Goal: Task Accomplishment & Management: Manage account settings

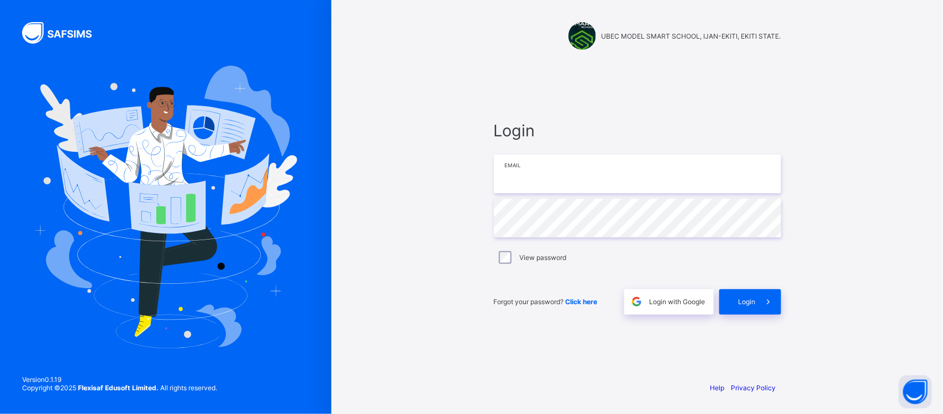
type input "**********"
click at [733, 299] on div "Login" at bounding box center [750, 301] width 62 height 25
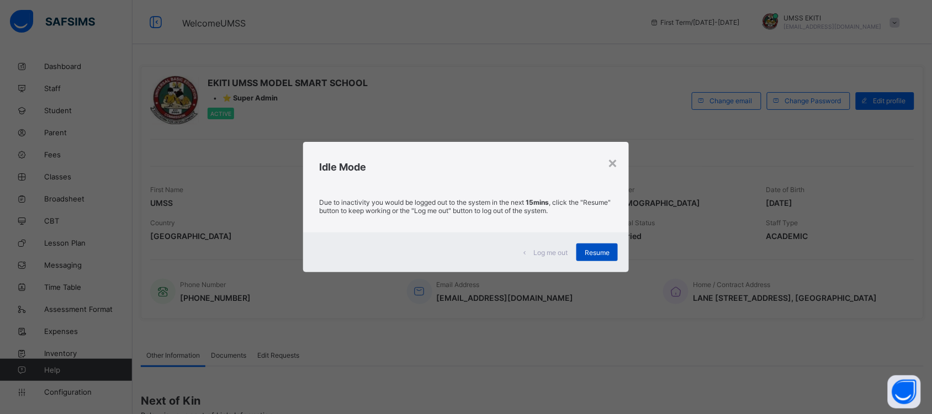
click at [597, 250] on span "Resume" at bounding box center [597, 253] width 25 height 8
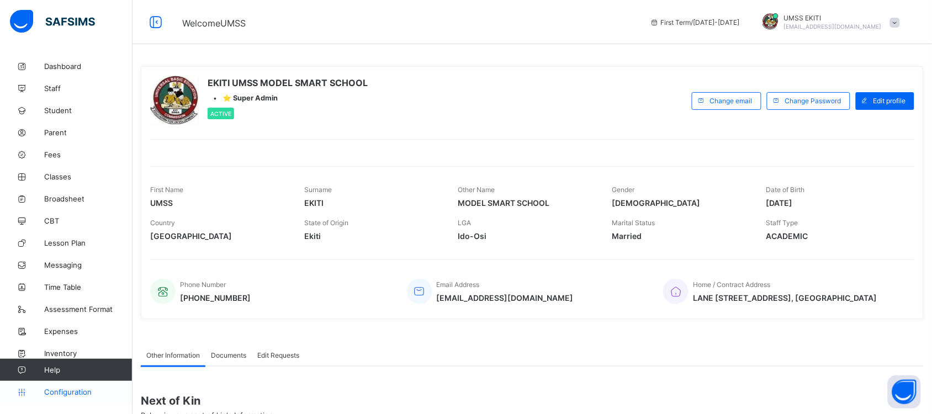
click at [67, 393] on span "Configuration" at bounding box center [88, 392] width 88 height 9
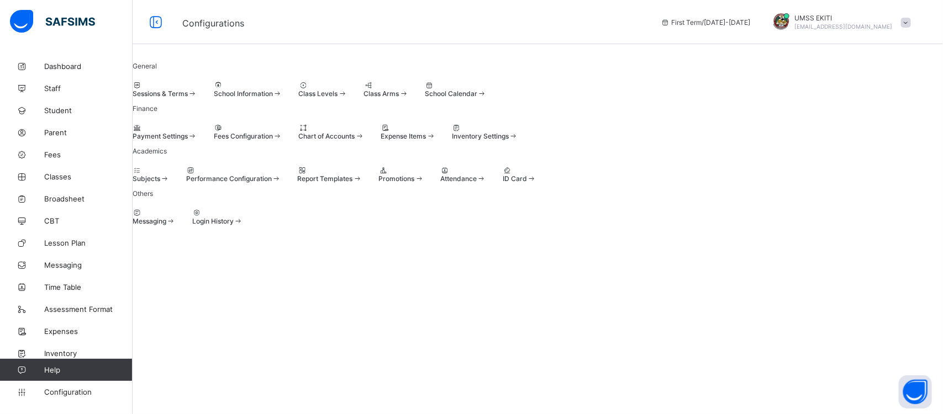
click at [414, 183] on span "Promotions" at bounding box center [396, 179] width 36 height 8
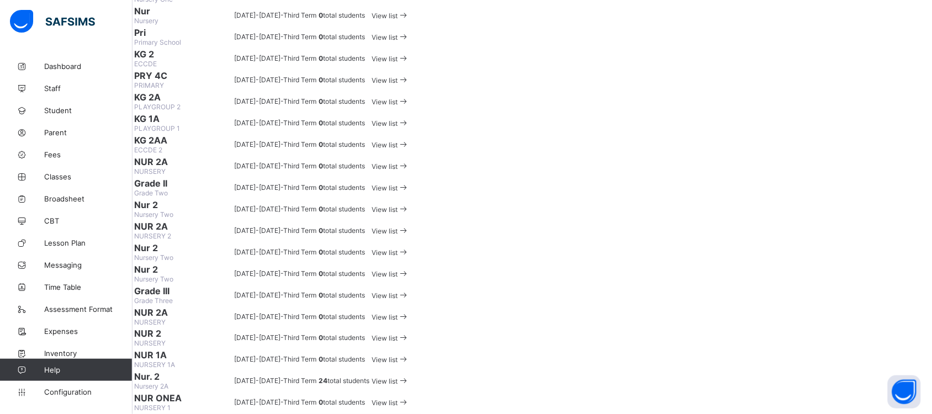
scroll to position [1126, 0]
click at [409, 376] on div "View list" at bounding box center [391, 381] width 38 height 10
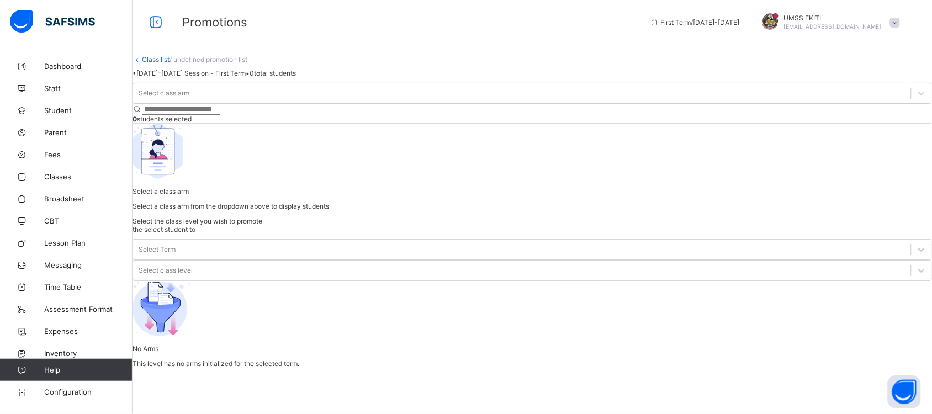
scroll to position [25, 0]
click at [916, 99] on icon at bounding box center [921, 93] width 11 height 11
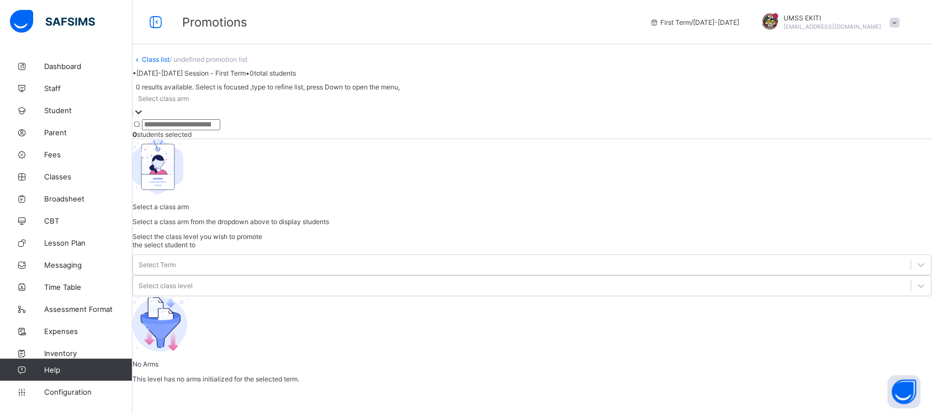
click at [144, 118] on icon at bounding box center [138, 112] width 11 height 11
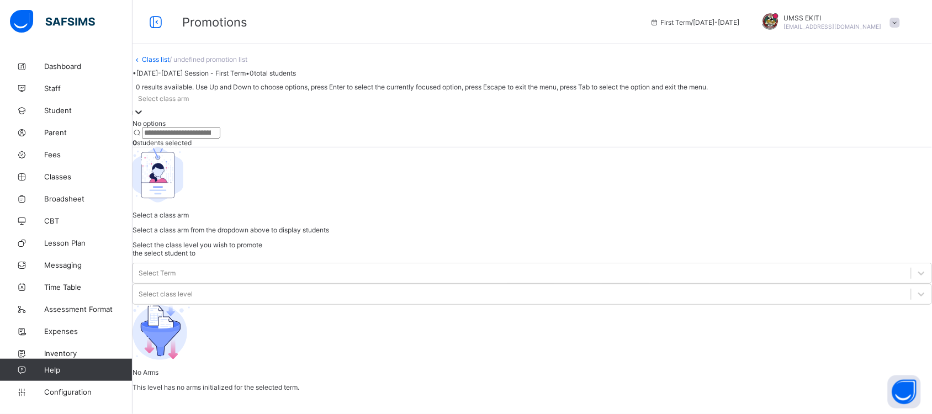
click at [144, 119] on div at bounding box center [138, 113] width 11 height 13
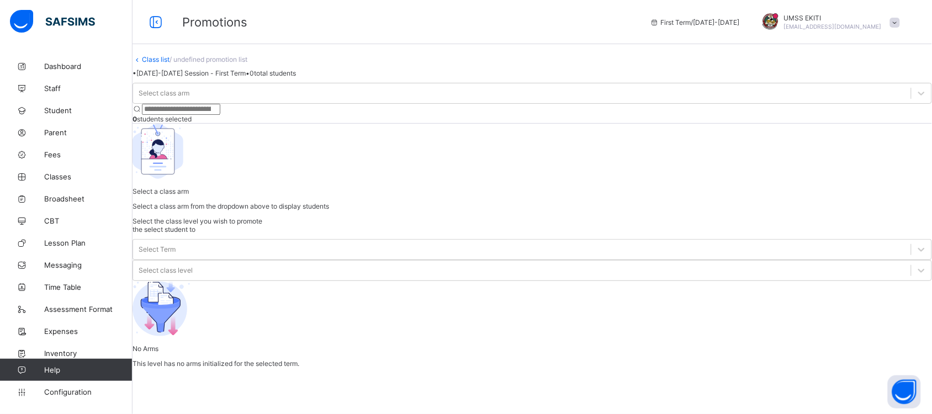
click at [220, 115] on input "search" at bounding box center [181, 109] width 78 height 11
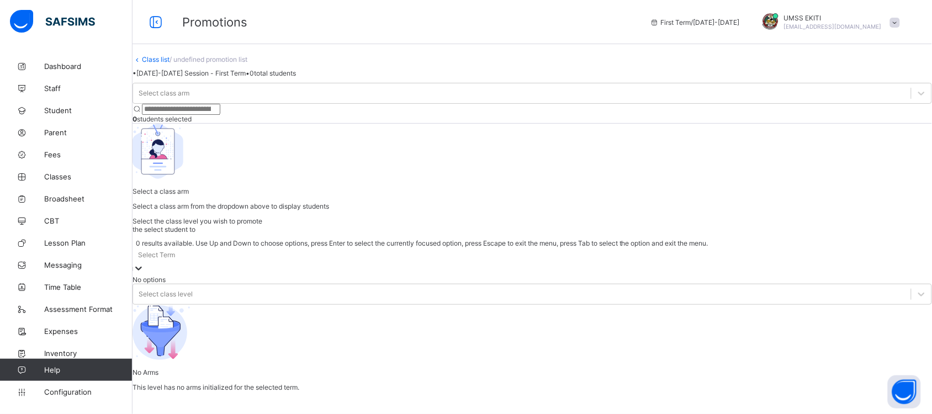
click at [144, 263] on div at bounding box center [138, 269] width 11 height 13
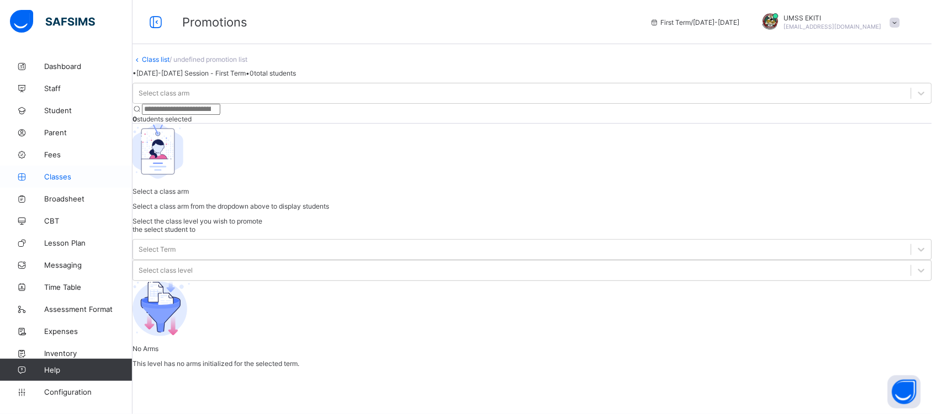
click at [56, 174] on span "Classes" at bounding box center [88, 176] width 88 height 9
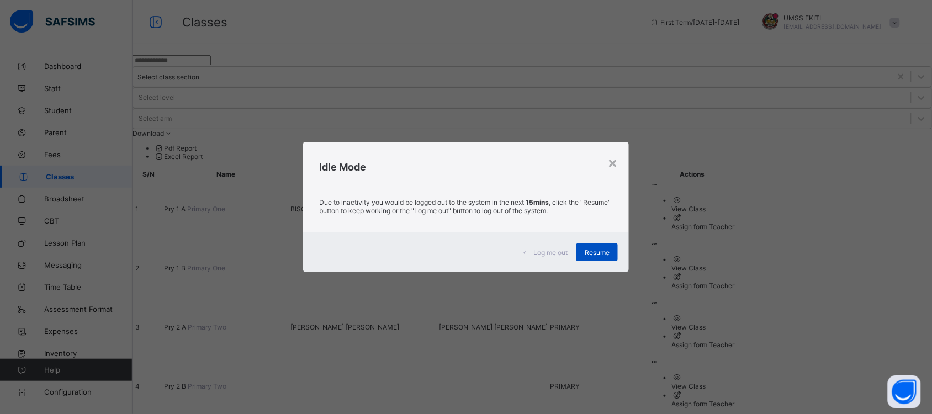
click at [600, 252] on span "Resume" at bounding box center [597, 253] width 25 height 8
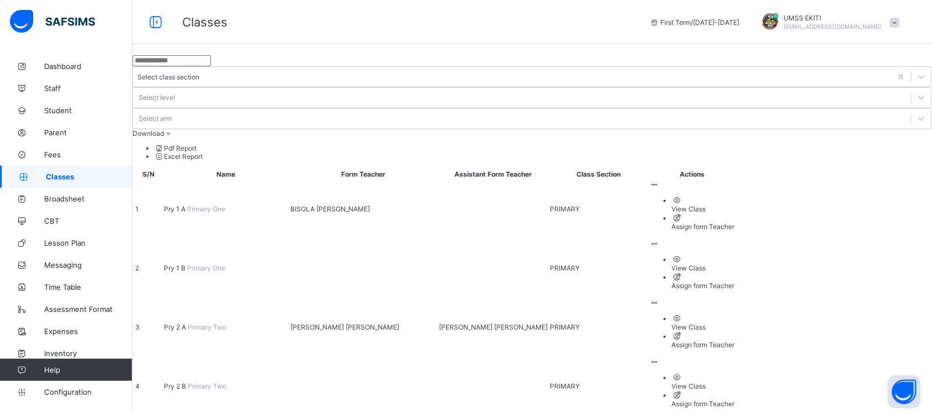
click at [735, 205] on div "View Class" at bounding box center [703, 209] width 63 height 8
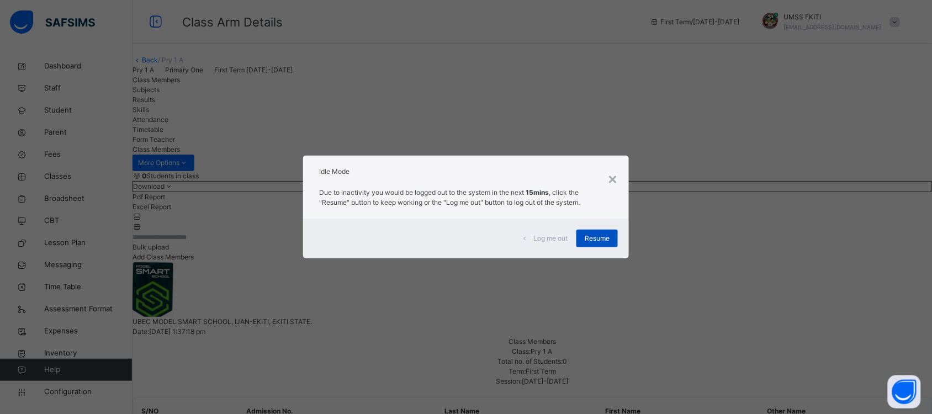
click at [593, 238] on span "Resume" at bounding box center [597, 239] width 25 height 10
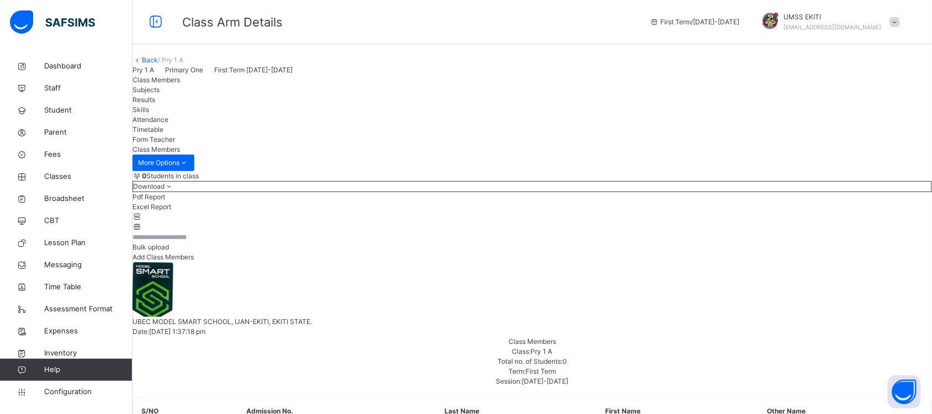
click at [158, 64] on link "Back" at bounding box center [150, 60] width 16 height 8
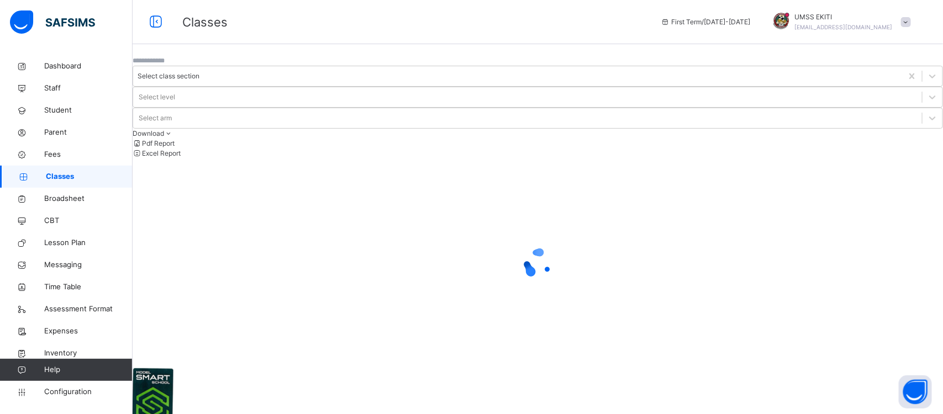
click at [168, 66] on input "text" at bounding box center [166, 61] width 66 height 10
type input "*"
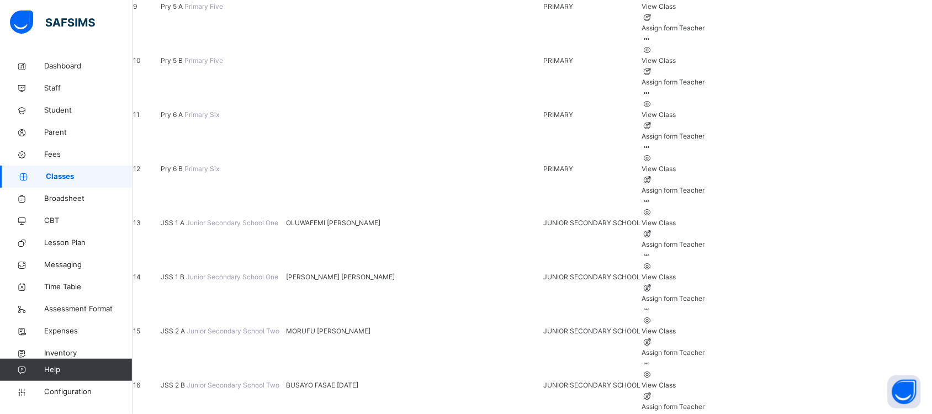
scroll to position [658, 0]
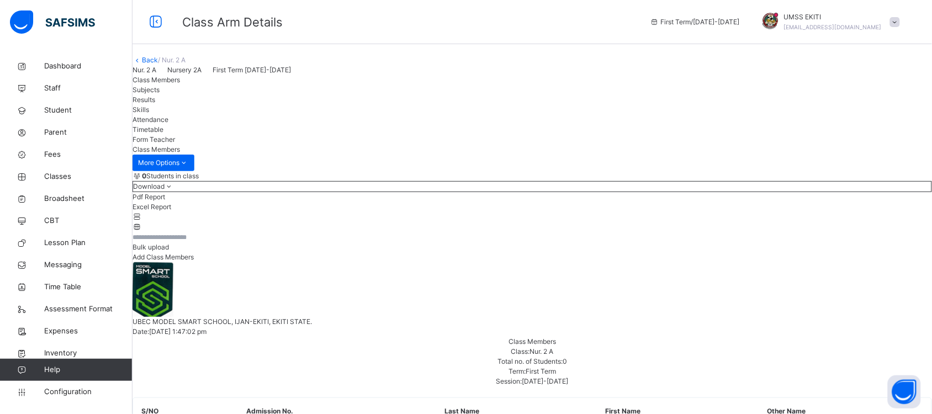
click at [160, 94] on span "Subjects" at bounding box center [146, 90] width 27 height 8
click at [149, 114] on span "Skills" at bounding box center [141, 109] width 17 height 8
click at [168, 124] on span "Attendance" at bounding box center [151, 119] width 36 height 8
click at [382, 135] on div "Timetable" at bounding box center [533, 130] width 800 height 10
click at [175, 144] on span "Form Teacher" at bounding box center [154, 139] width 43 height 8
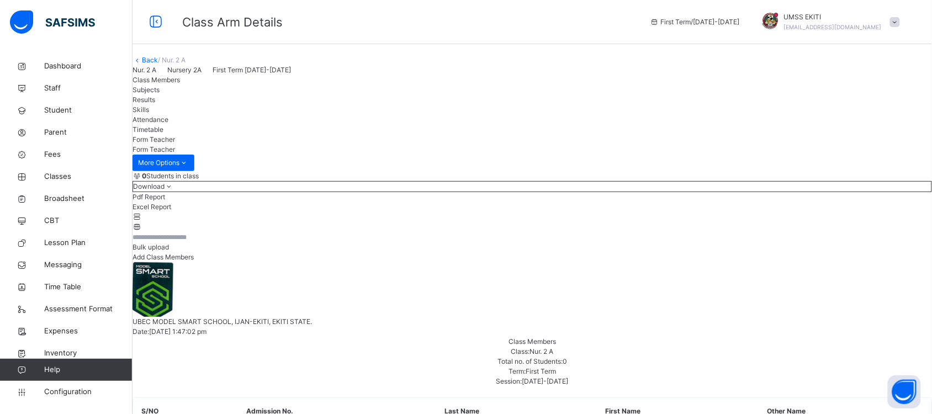
click at [158, 64] on link "Back" at bounding box center [150, 60] width 16 height 8
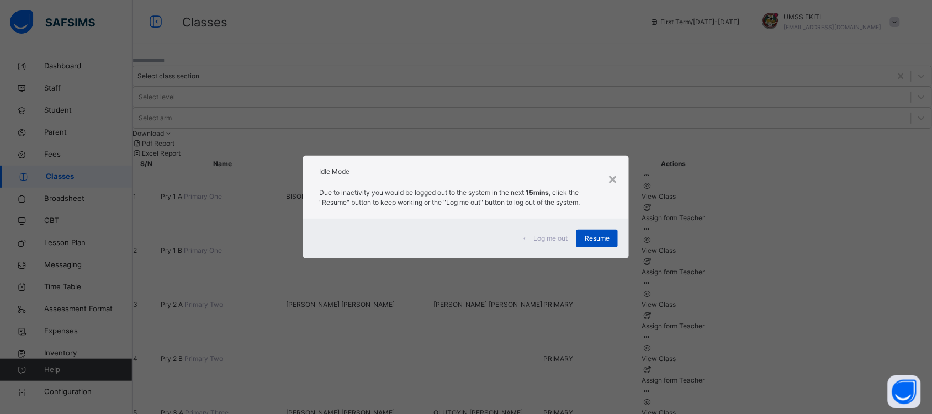
click at [597, 241] on span "Resume" at bounding box center [597, 239] width 25 height 10
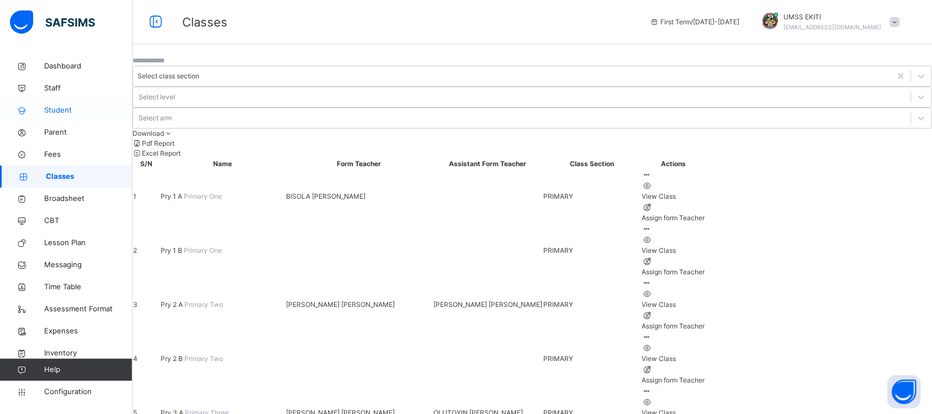
click at [67, 107] on span "Student" at bounding box center [88, 110] width 88 height 11
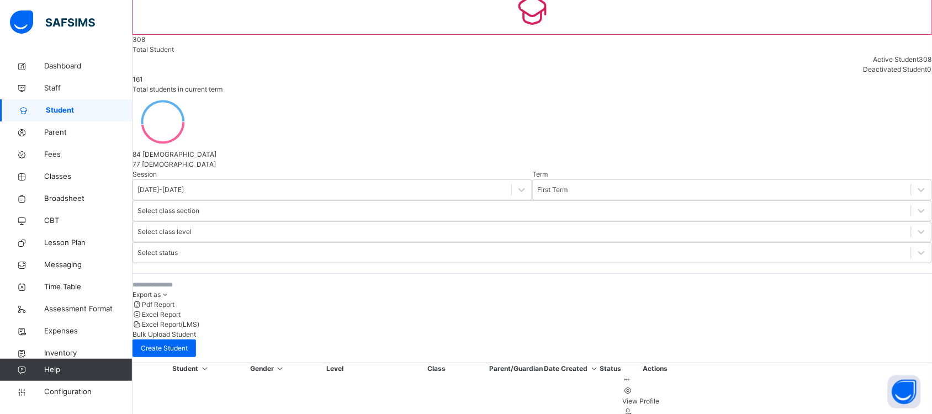
scroll to position [67, 0]
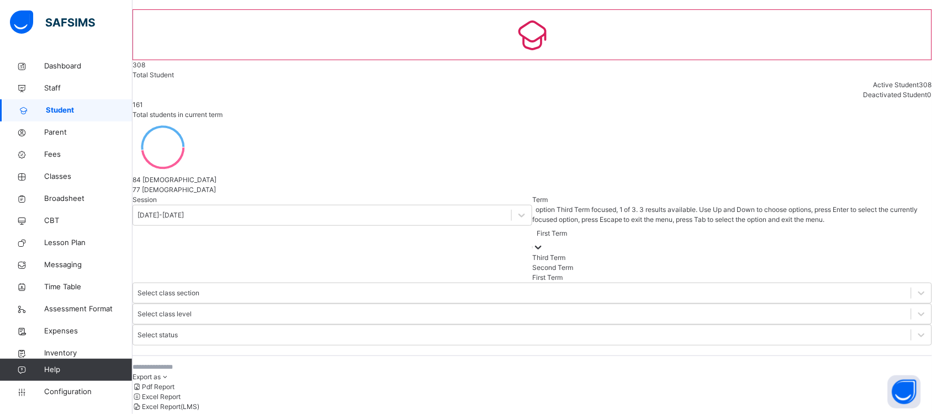
click at [533, 242] on icon at bounding box center [538, 247] width 11 height 11
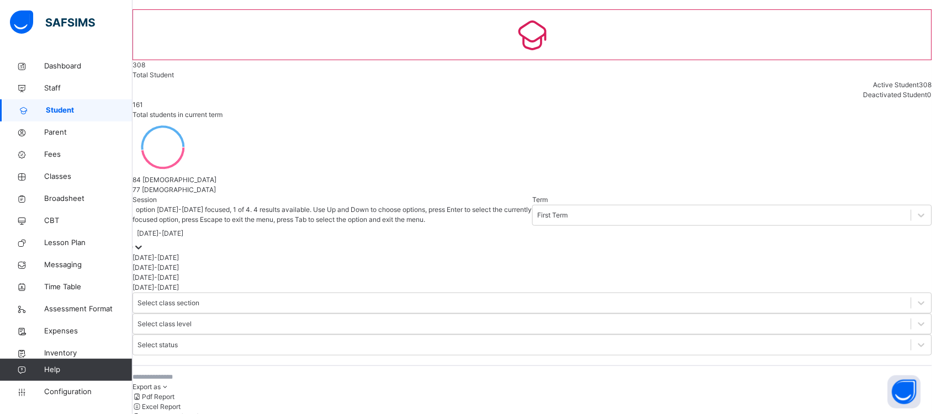
click at [144, 242] on icon at bounding box center [138, 247] width 11 height 11
click at [205, 263] on div "2024-2025" at bounding box center [333, 268] width 400 height 10
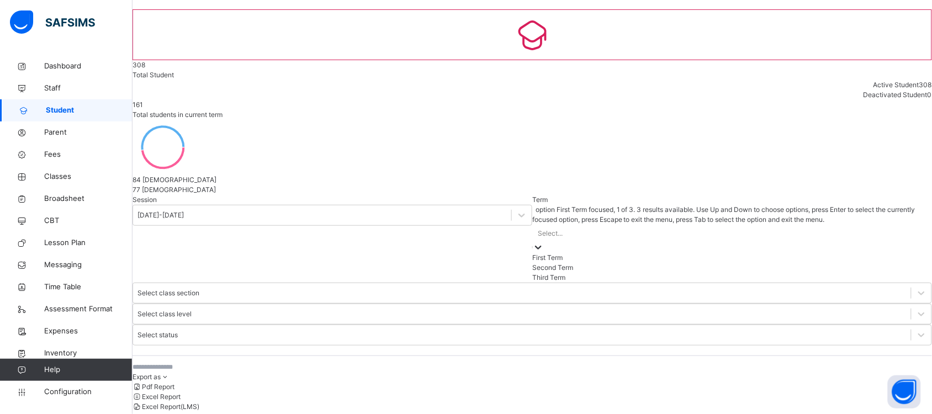
click at [533, 242] on icon at bounding box center [538, 247] width 11 height 11
click at [532, 273] on div "Third Term" at bounding box center [732, 278] width 400 height 10
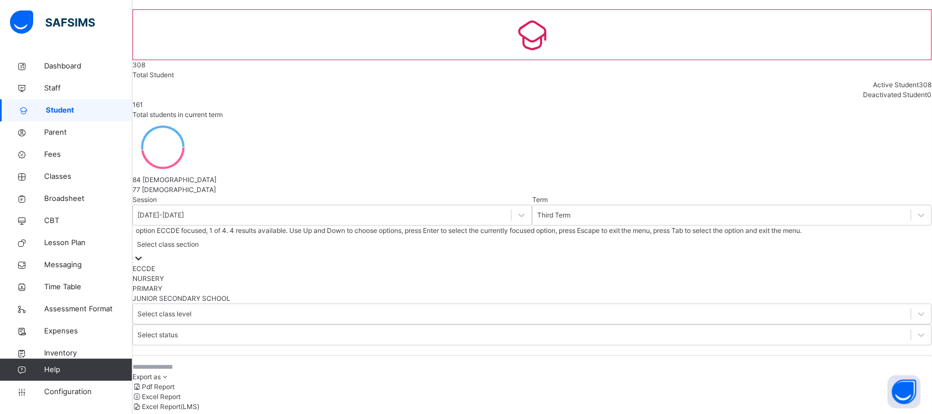
click at [144, 253] on icon at bounding box center [138, 258] width 11 height 11
click at [388, 274] on div "NURSERY" at bounding box center [533, 279] width 800 height 10
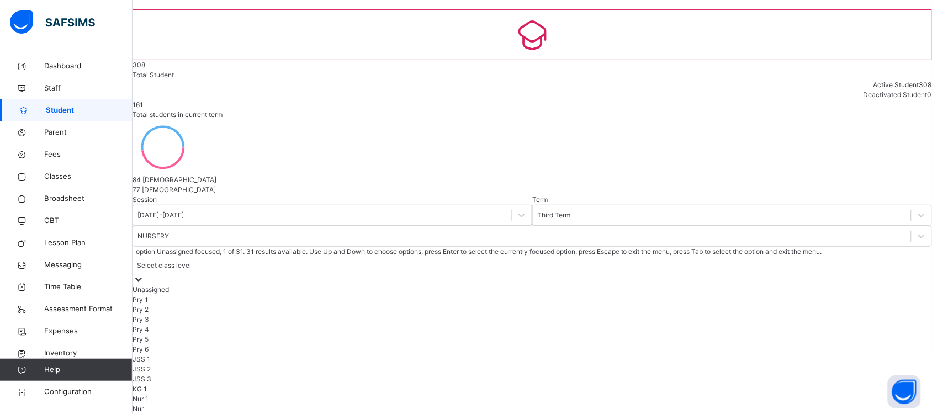
click at [144, 274] on icon at bounding box center [138, 279] width 11 height 11
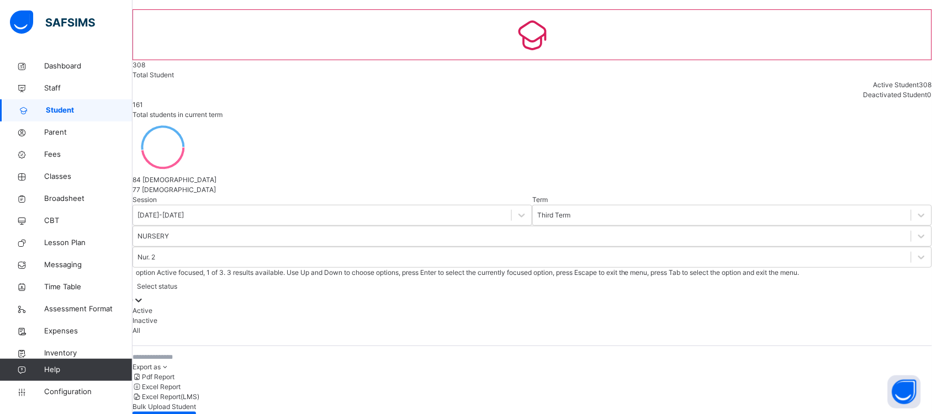
click at [144, 295] on icon at bounding box center [138, 300] width 11 height 11
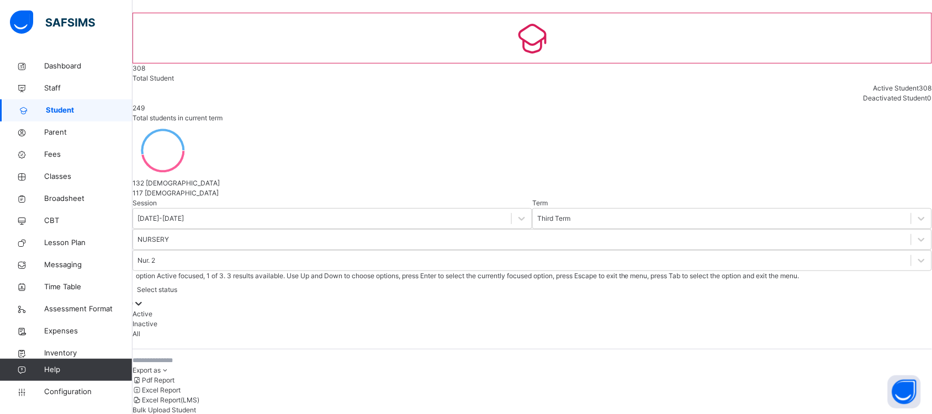
click at [563, 309] on div "Active" at bounding box center [533, 314] width 800 height 10
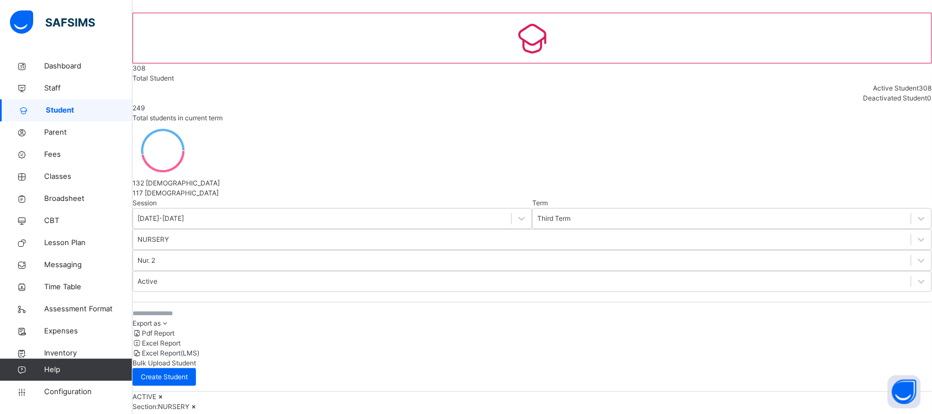
click at [297, 309] on input "text" at bounding box center [216, 314] width 166 height 10
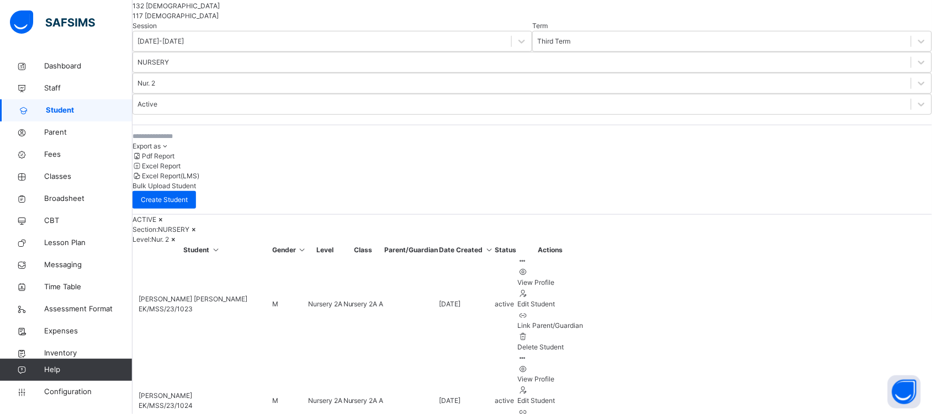
scroll to position [228, 0]
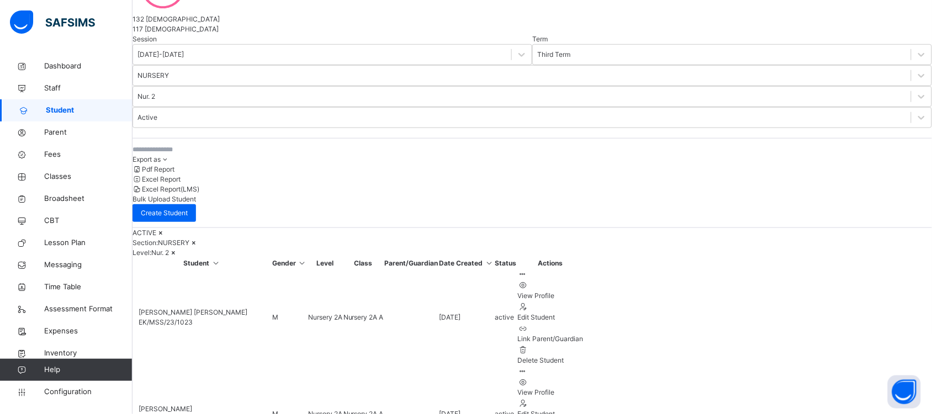
click at [199, 239] on icon at bounding box center [193, 243] width 9 height 8
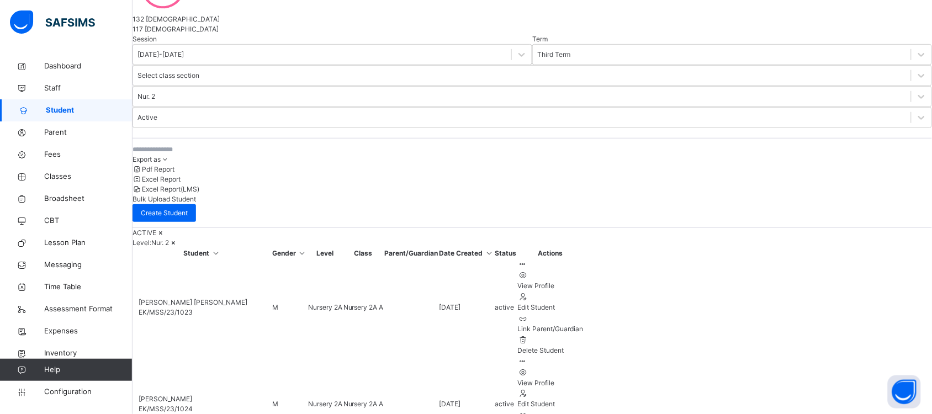
click at [166, 229] on icon at bounding box center [160, 233] width 9 height 8
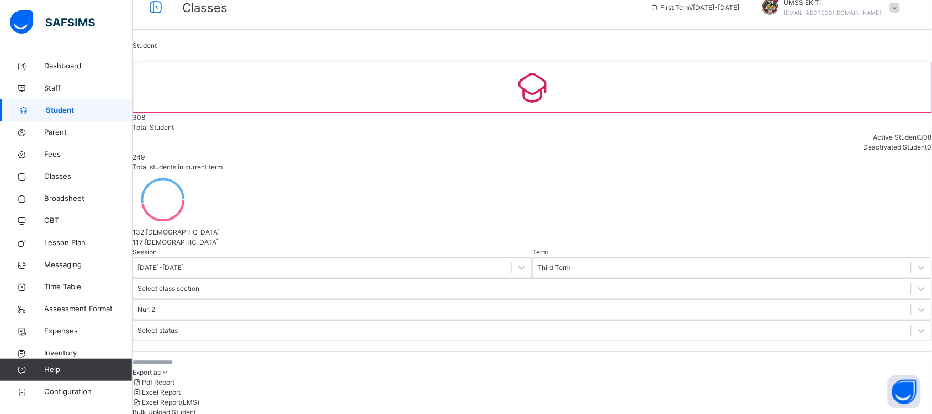
scroll to position [0, 0]
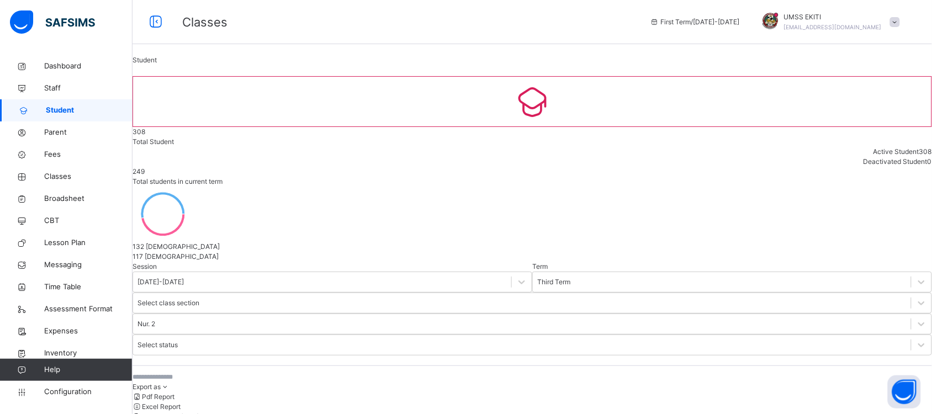
click at [274, 372] on input "text" at bounding box center [216, 377] width 166 height 10
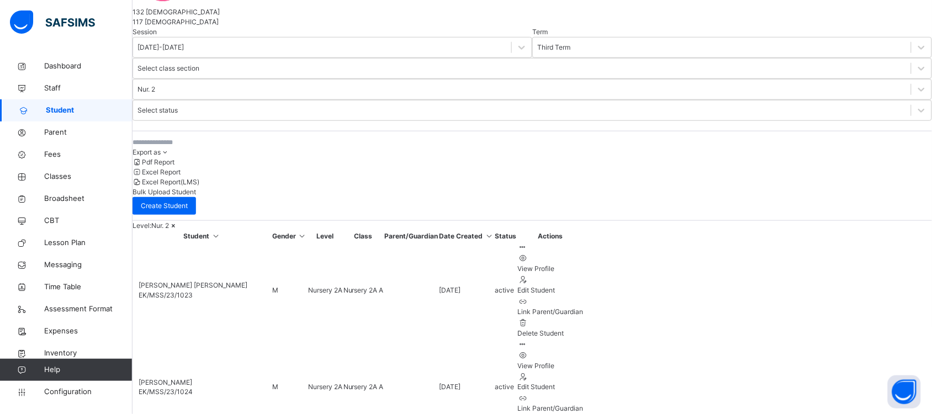
scroll to position [233, 0]
click at [527, 245] on icon at bounding box center [522, 249] width 9 height 8
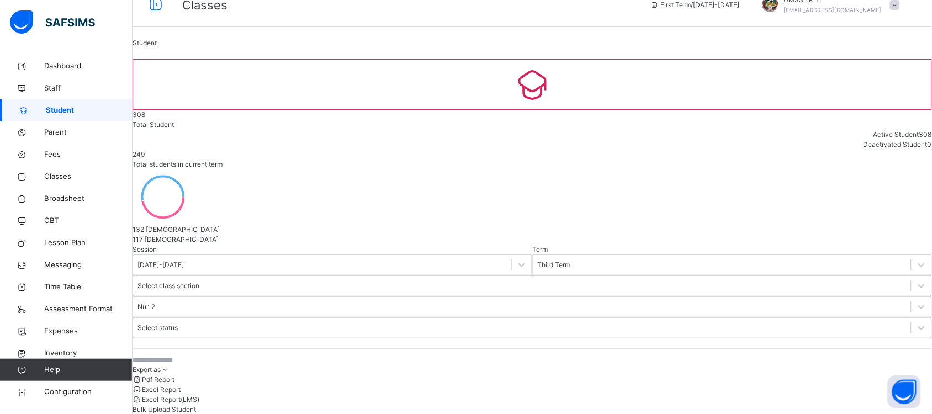
scroll to position [10, 0]
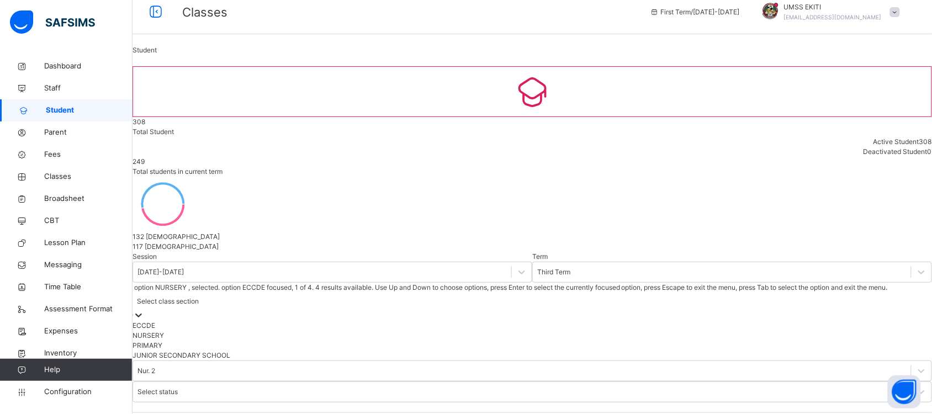
click at [144, 310] on icon at bounding box center [138, 315] width 11 height 11
click at [397, 321] on div "ECCDE" at bounding box center [533, 326] width 800 height 10
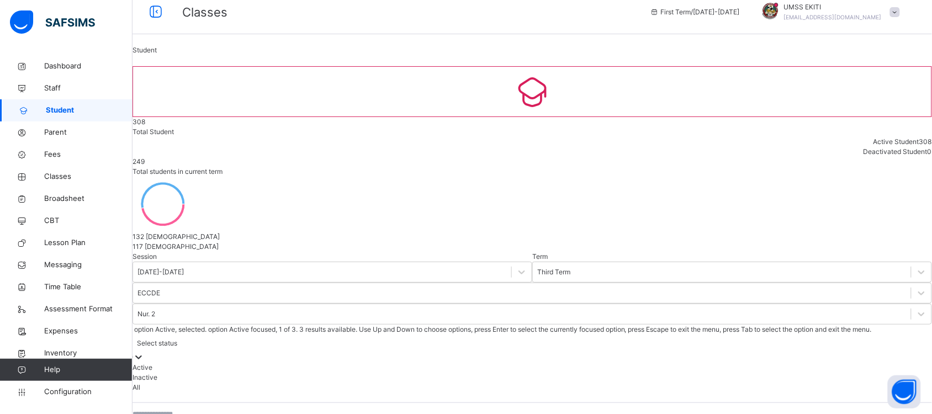
click at [144, 352] on div at bounding box center [138, 357] width 11 height 11
click at [572, 383] on div "All" at bounding box center [533, 388] width 800 height 10
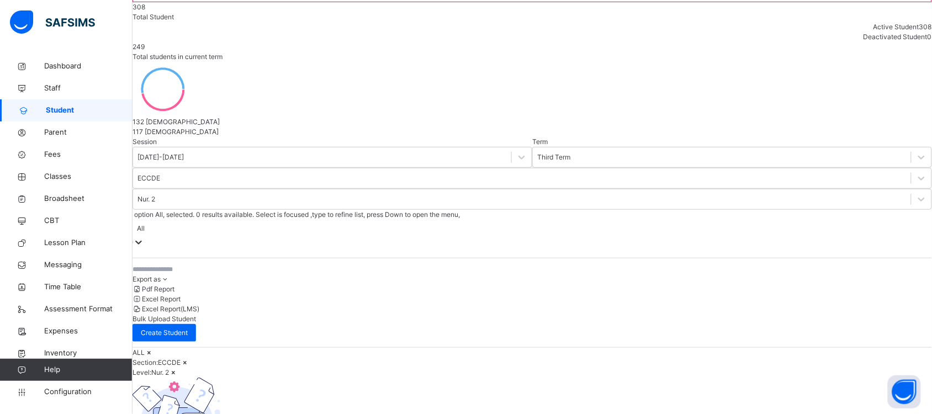
scroll to position [144, 0]
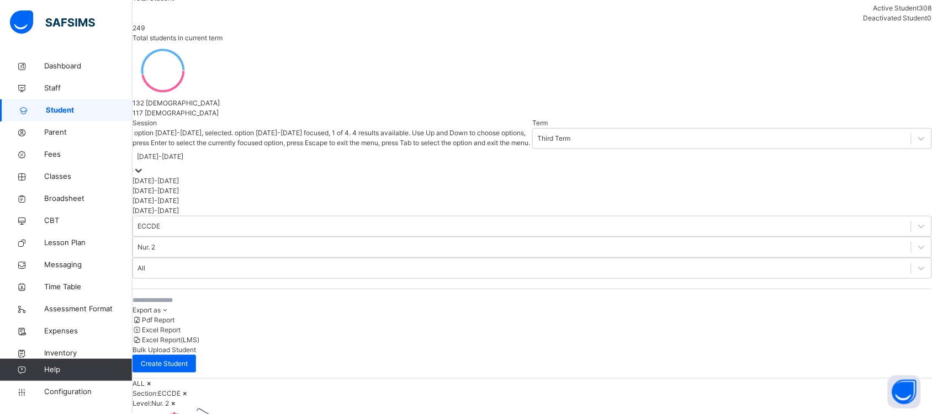
click at [144, 165] on icon at bounding box center [138, 170] width 11 height 11
click at [217, 186] on div "2024-2025" at bounding box center [333, 191] width 400 height 10
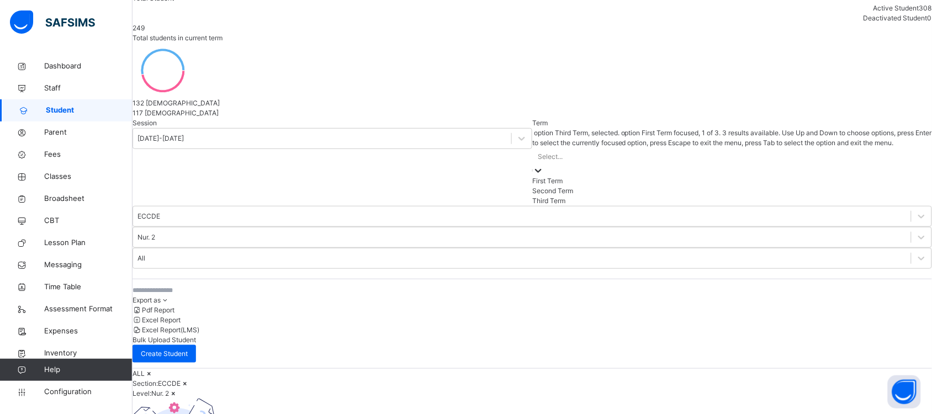
click at [533, 165] on icon at bounding box center [538, 170] width 11 height 11
click at [532, 196] on div "Third Term" at bounding box center [732, 201] width 400 height 10
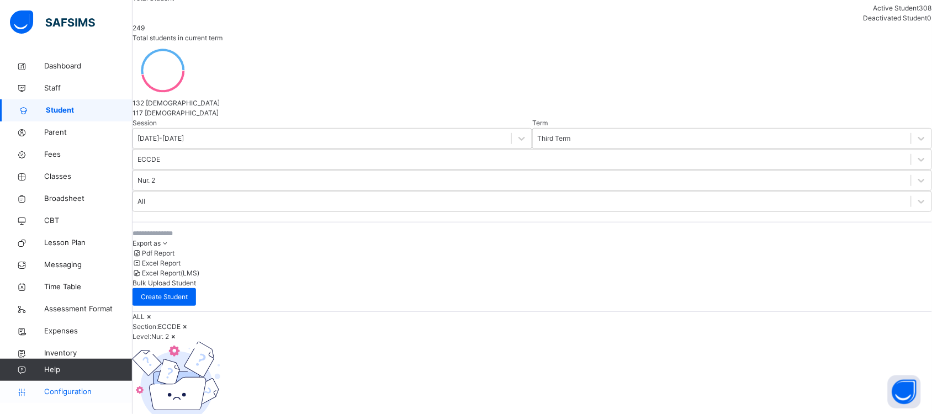
click at [83, 391] on span "Configuration" at bounding box center [88, 392] width 88 height 11
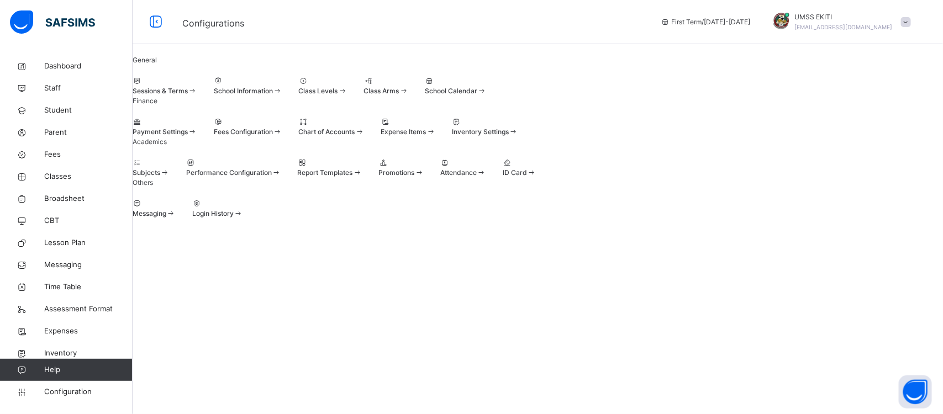
click at [424, 168] on div at bounding box center [400, 163] width 45 height 10
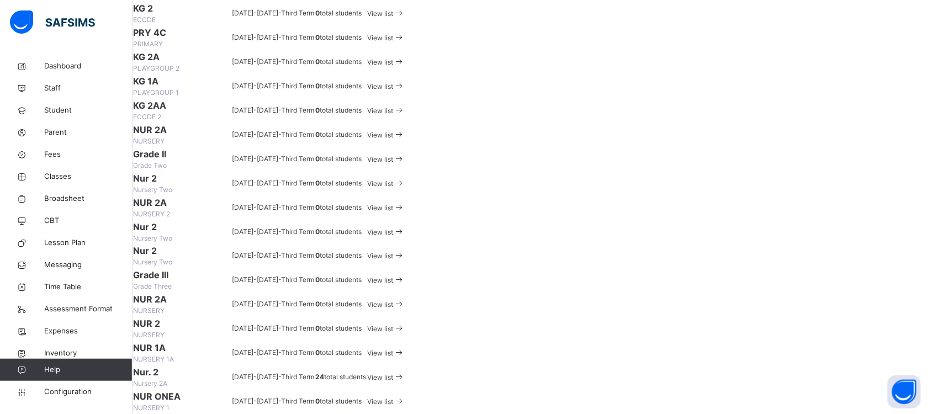
scroll to position [539, 0]
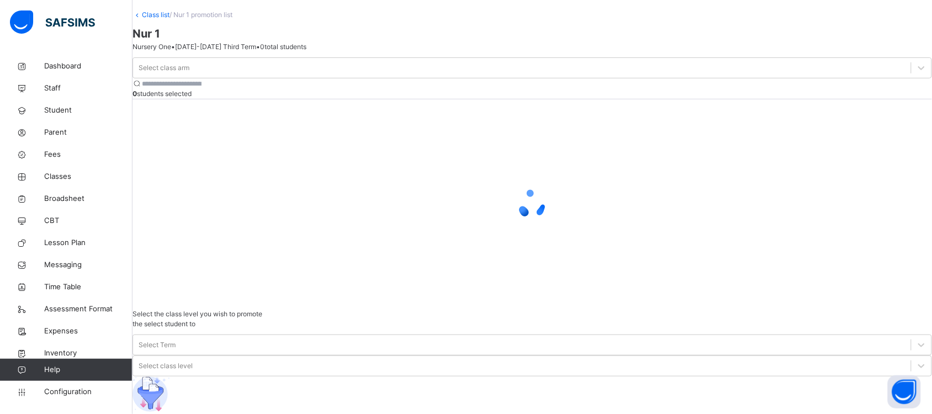
scroll to position [56, 0]
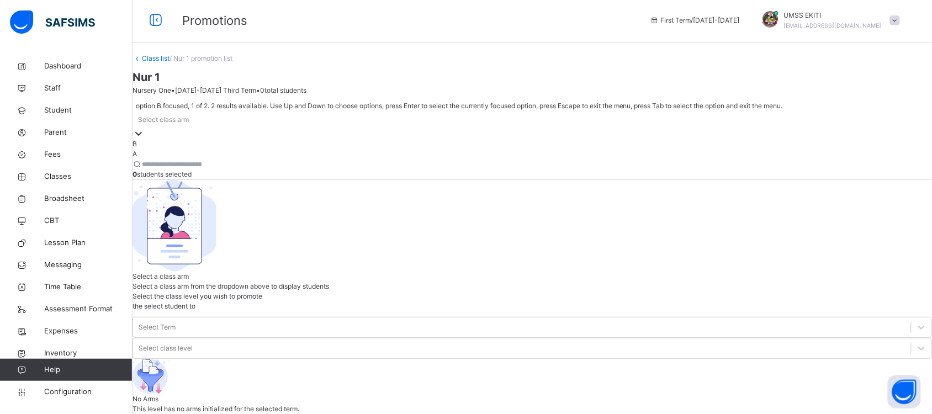
click at [144, 128] on icon at bounding box center [138, 133] width 11 height 11
click at [232, 151] on div "A" at bounding box center [533, 154] width 800 height 10
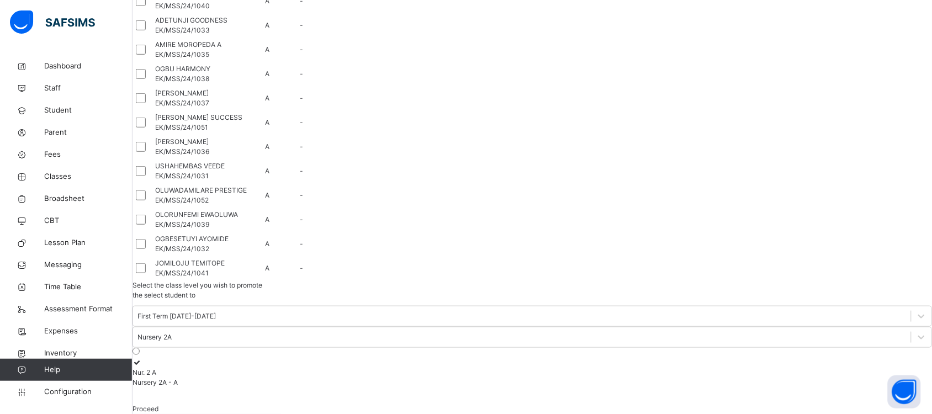
scroll to position [0, 0]
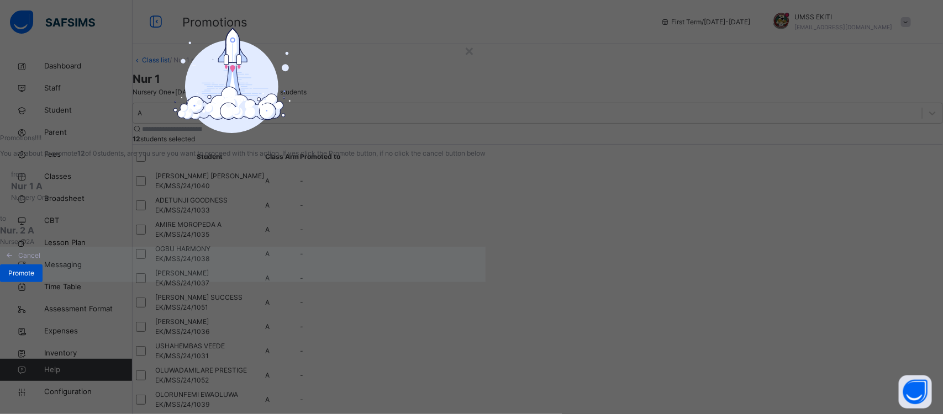
click at [43, 282] on div "Promote" at bounding box center [21, 274] width 43 height 18
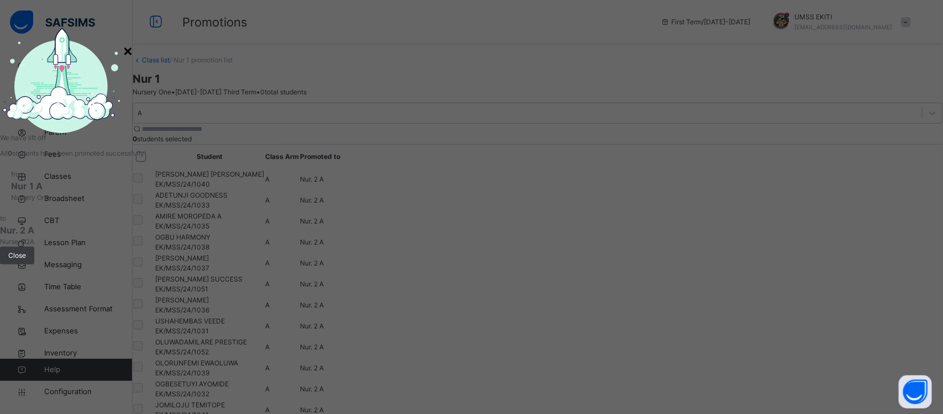
click at [133, 62] on div "×" at bounding box center [128, 50] width 10 height 23
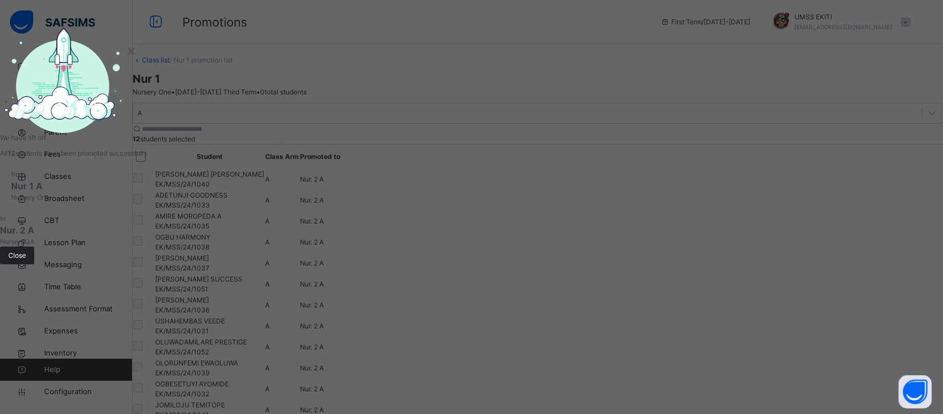
click at [26, 261] on span "Close" at bounding box center [17, 256] width 18 height 10
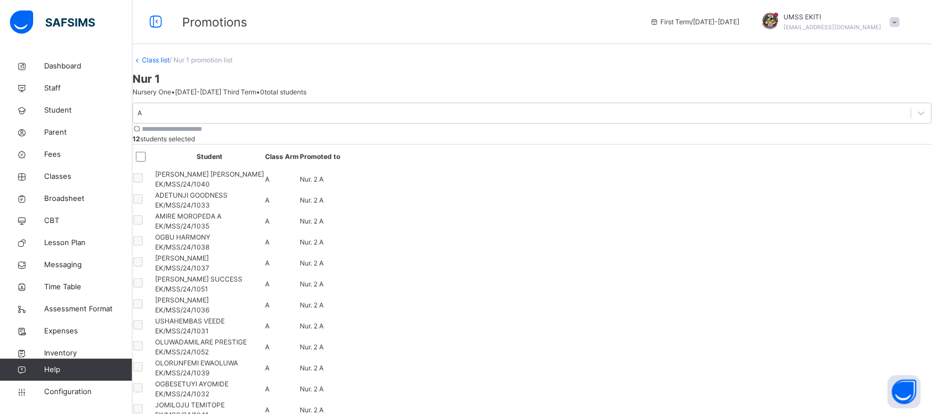
click at [170, 64] on link "Class list" at bounding box center [156, 60] width 28 height 8
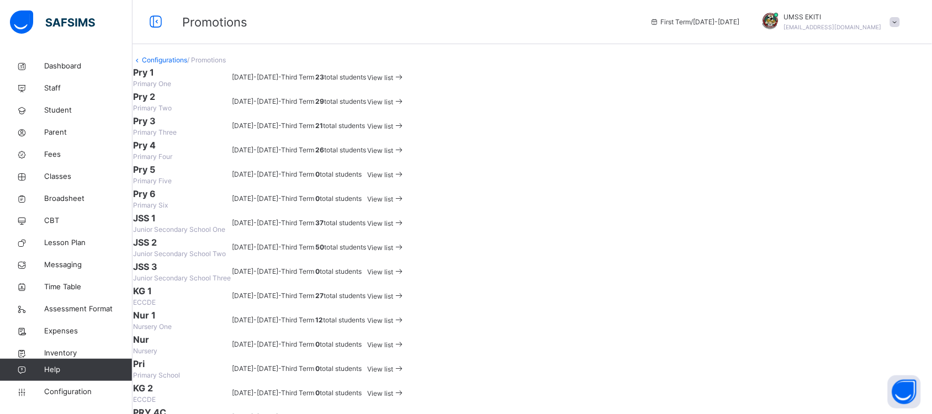
click at [393, 82] on span "View list" at bounding box center [380, 77] width 26 height 8
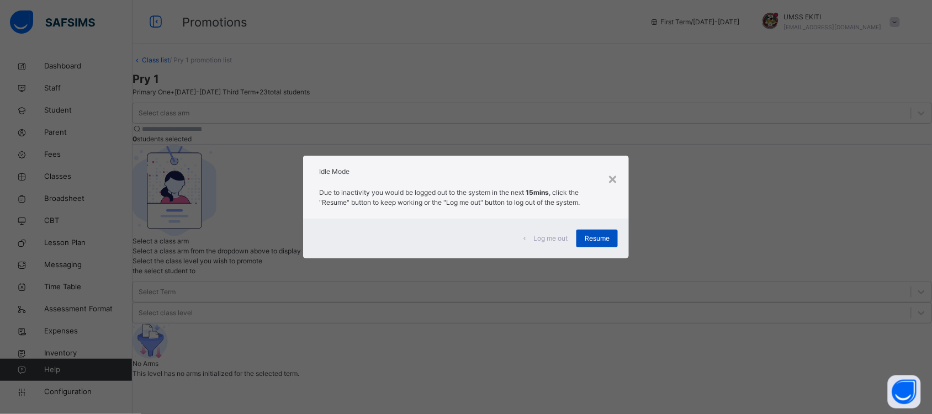
click at [597, 237] on span "Resume" at bounding box center [597, 239] width 25 height 10
